Goal: Transaction & Acquisition: Purchase product/service

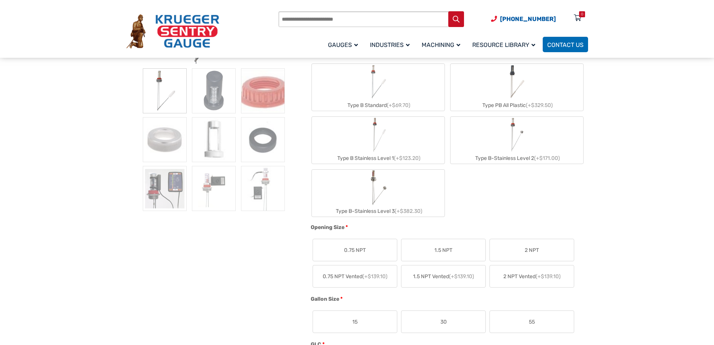
scroll to position [187, 0]
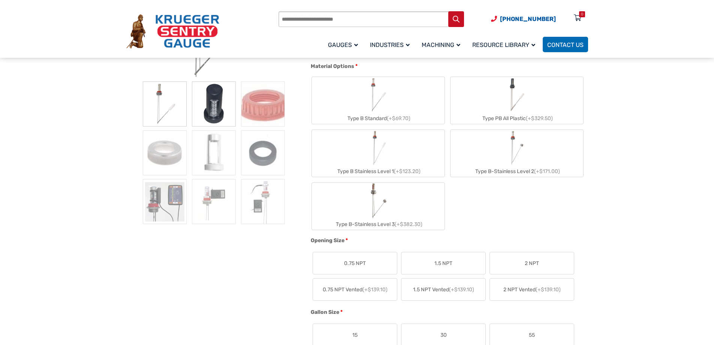
click at [219, 109] on img at bounding box center [214, 103] width 44 height 45
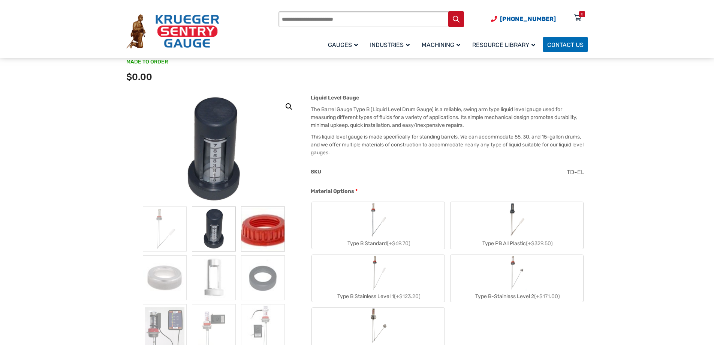
scroll to position [75, 0]
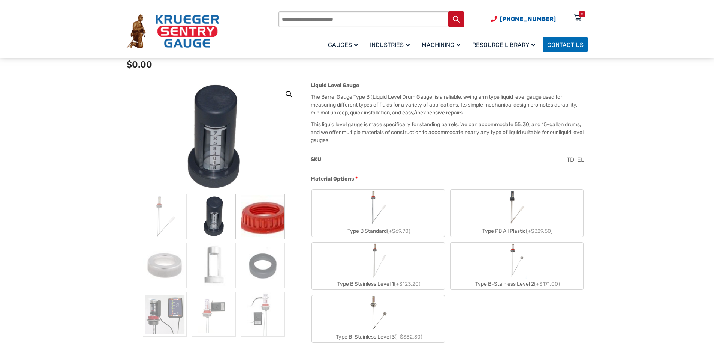
click at [274, 230] on img at bounding box center [263, 216] width 44 height 45
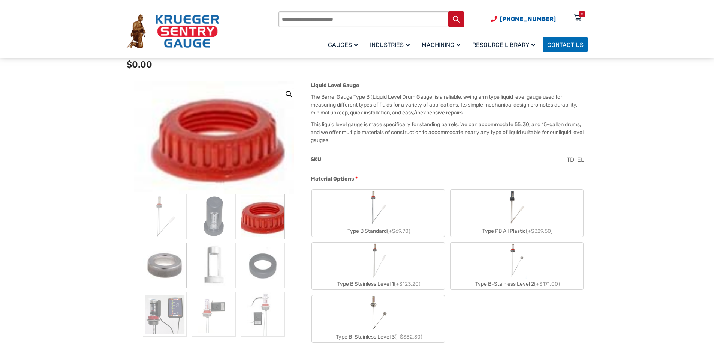
click at [152, 268] on img at bounding box center [165, 265] width 44 height 45
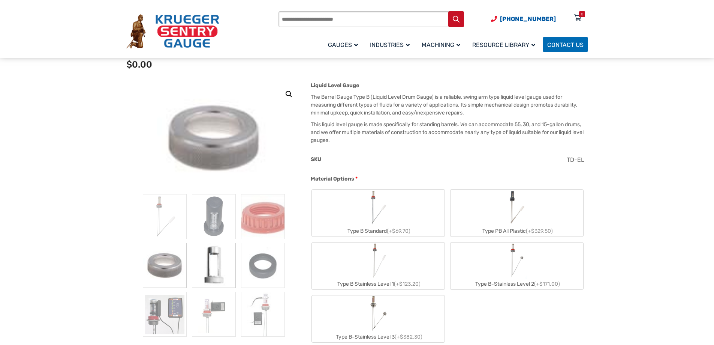
click at [205, 269] on img at bounding box center [214, 265] width 44 height 45
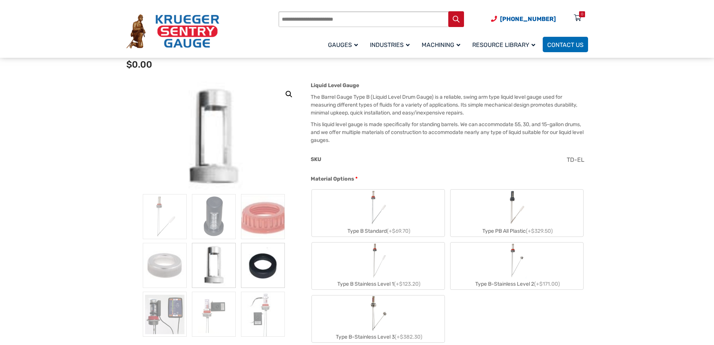
click at [274, 268] on img at bounding box center [263, 265] width 44 height 45
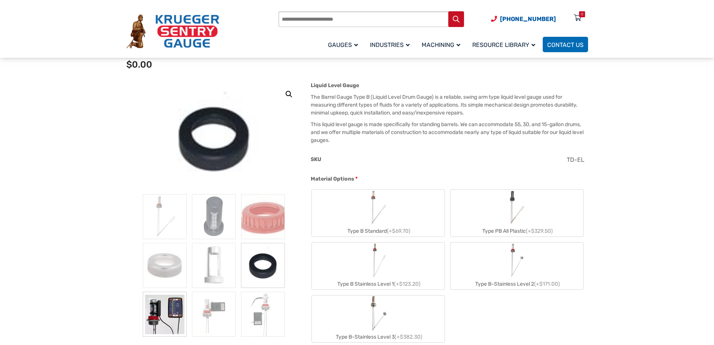
click at [162, 313] on img at bounding box center [165, 313] width 44 height 45
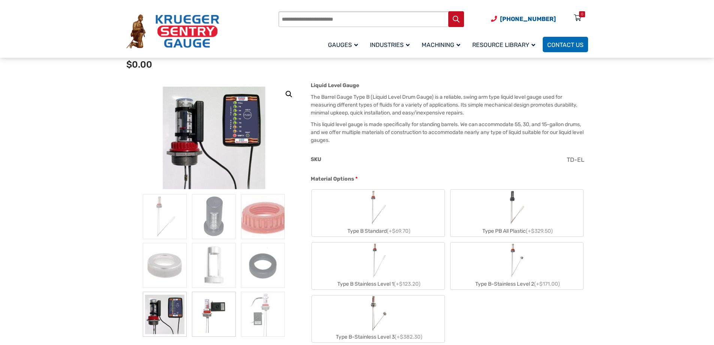
click at [200, 317] on img at bounding box center [214, 313] width 44 height 45
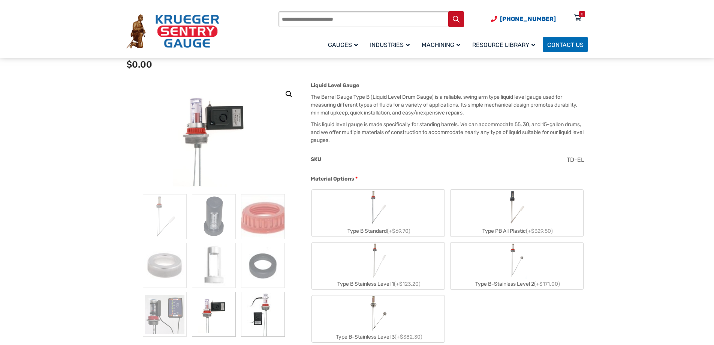
click at [270, 307] on img at bounding box center [263, 313] width 44 height 45
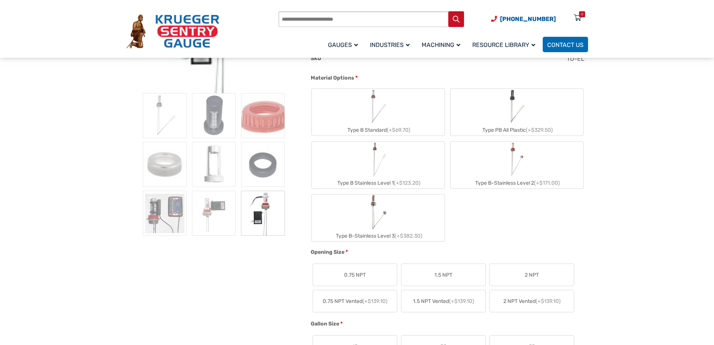
scroll to position [187, 0]
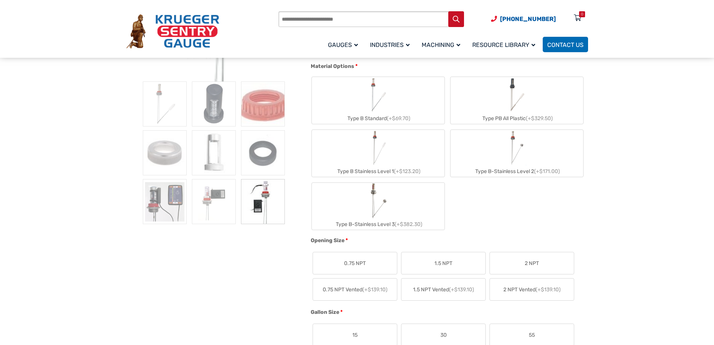
drag, startPoint x: 481, startPoint y: 92, endPoint x: 642, endPoint y: 93, distance: 161.2
drag, startPoint x: 362, startPoint y: 171, endPoint x: 379, endPoint y: 153, distance: 25.2
drag, startPoint x: 379, startPoint y: 153, endPoint x: 606, endPoint y: 225, distance: 238.1
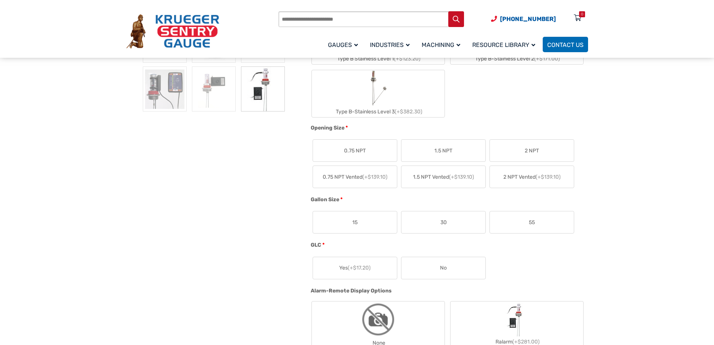
scroll to position [337, 0]
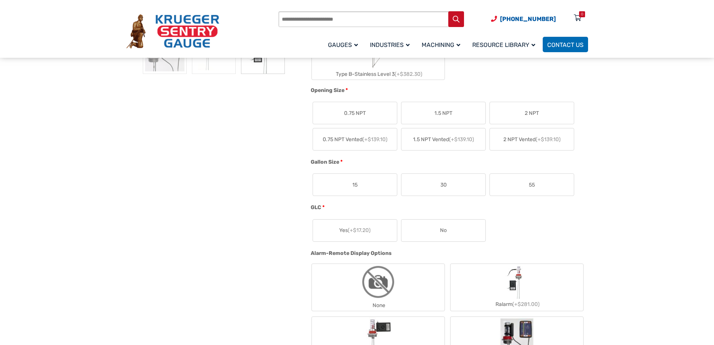
click at [539, 182] on label "55" at bounding box center [532, 185] width 84 height 22
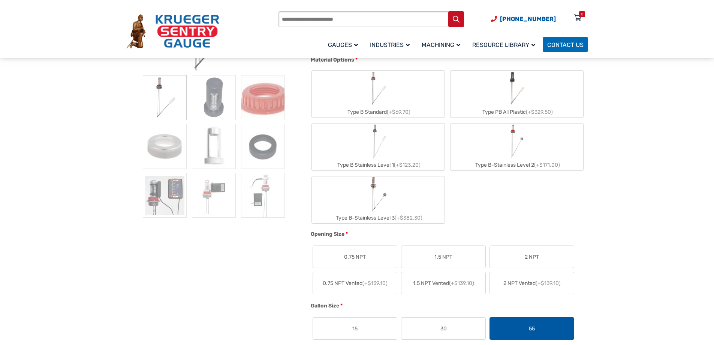
scroll to position [187, 0]
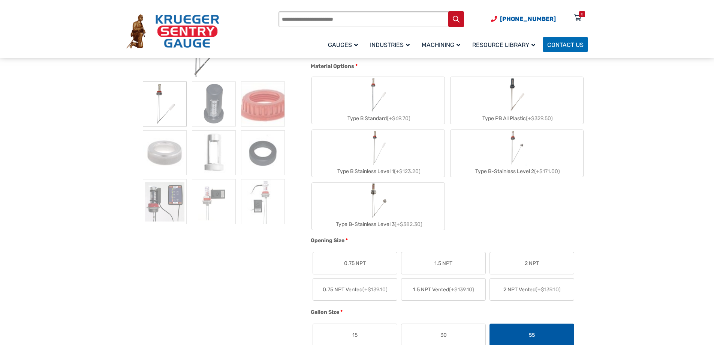
click at [370, 157] on img "Type B Stainless Level 1" at bounding box center [378, 148] width 19 height 36
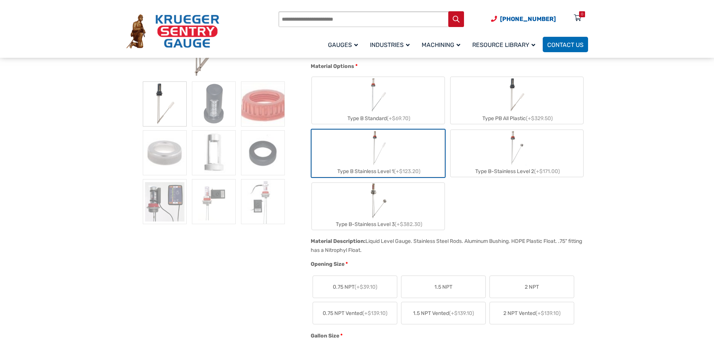
click at [372, 160] on img "Type B Stainless Level 1" at bounding box center [378, 148] width 19 height 36
click at [373, 173] on div "Type B Stainless Level 1 (+$123.20)" at bounding box center [378, 171] width 133 height 11
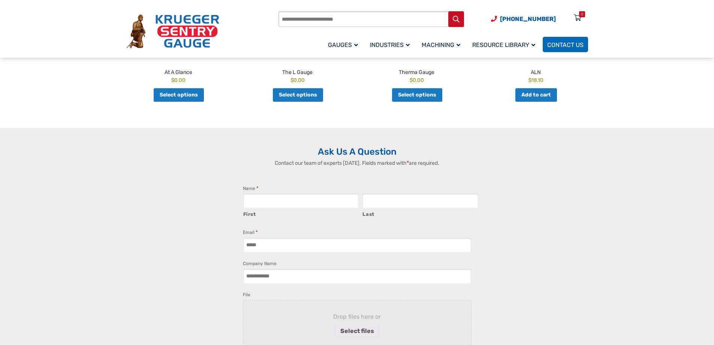
scroll to position [1125, 0]
